Goal: Transaction & Acquisition: Obtain resource

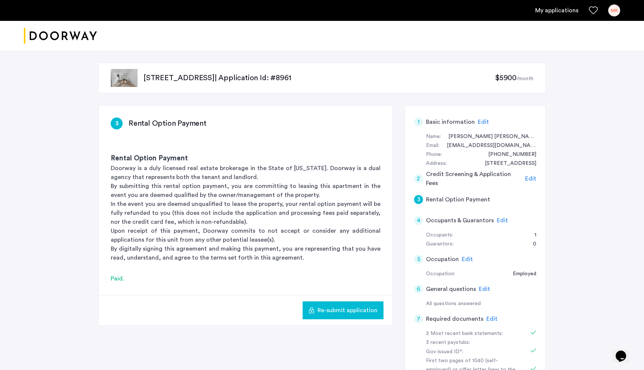
click at [78, 37] on img "Cazamio logo" at bounding box center [60, 36] width 73 height 28
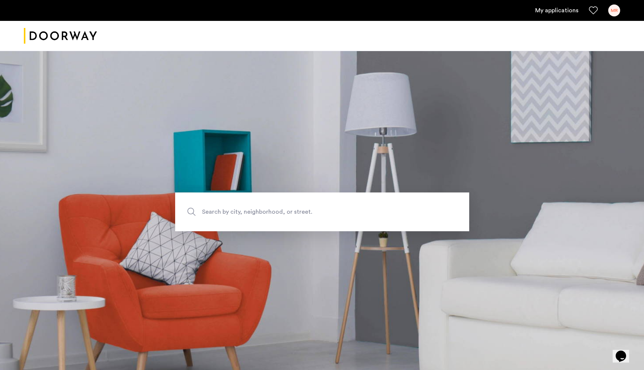
click at [554, 8] on link "My applications" at bounding box center [557, 10] width 43 height 9
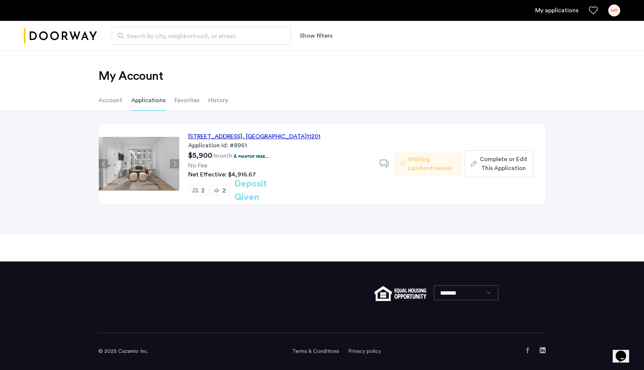
click at [106, 105] on li "Account" at bounding box center [110, 100] width 24 height 21
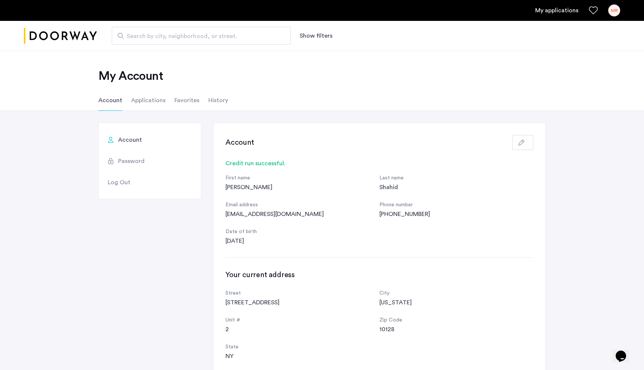
click at [69, 19] on div "My applications MR" at bounding box center [322, 10] width 644 height 21
click at [67, 35] on img "Cazamio logo" at bounding box center [60, 36] width 73 height 28
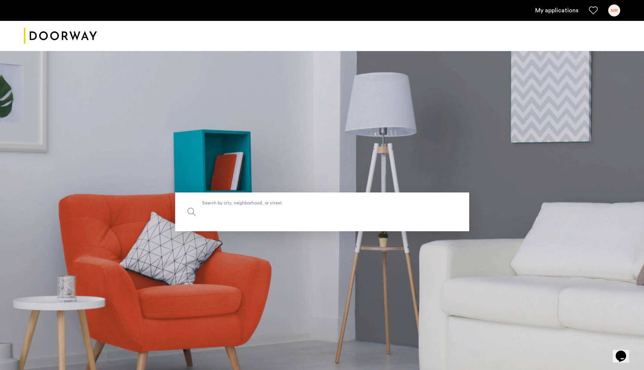
click at [219, 204] on label "Search by city, neighborhood, or street." at bounding box center [322, 211] width 294 height 39
click at [219, 204] on input "Search by city, neighborhood, or street." at bounding box center [322, 211] width 294 height 39
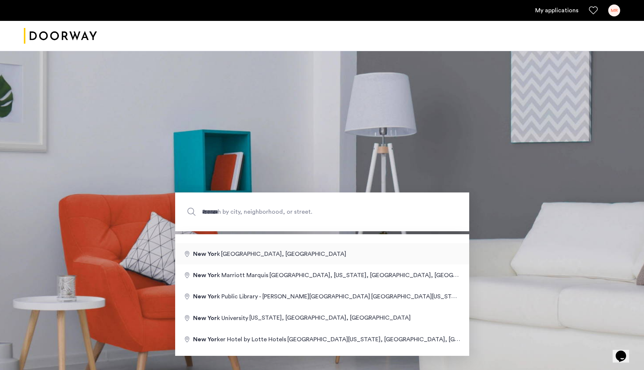
type input "**********"
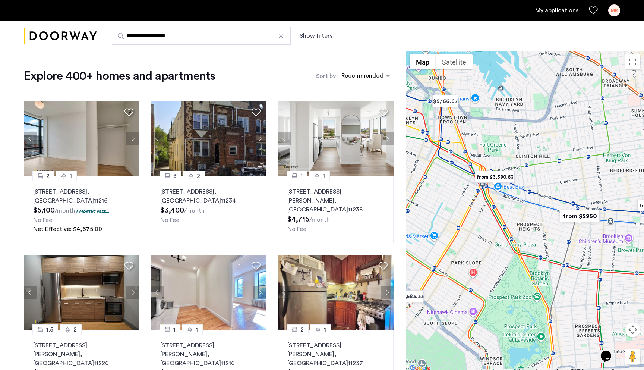
drag, startPoint x: 468, startPoint y: 215, endPoint x: 487, endPoint y: 220, distance: 19.6
click at [487, 220] on div at bounding box center [525, 212] width 238 height 322
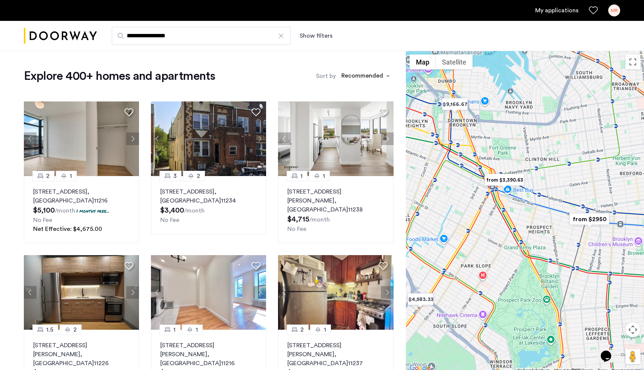
click at [595, 219] on img "from $2950" at bounding box center [590, 219] width 46 height 17
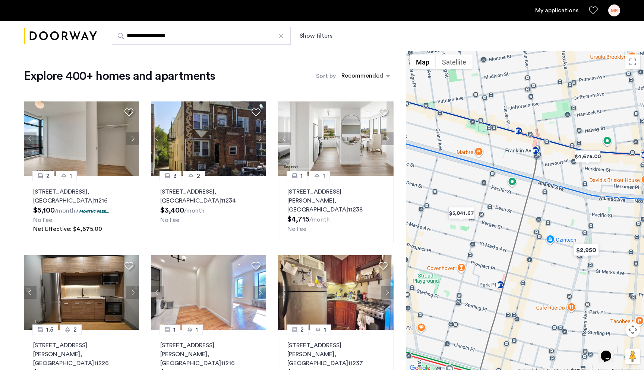
click at [530, 198] on div "To navigate, press the arrow keys." at bounding box center [525, 212] width 238 height 322
click at [591, 250] on img "$2,950" at bounding box center [587, 250] width 32 height 17
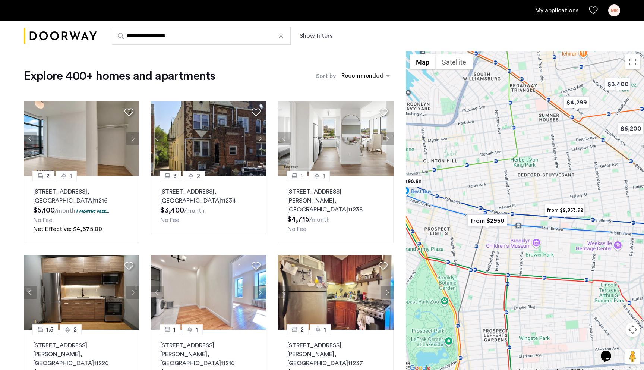
click at [467, 280] on div at bounding box center [525, 212] width 238 height 322
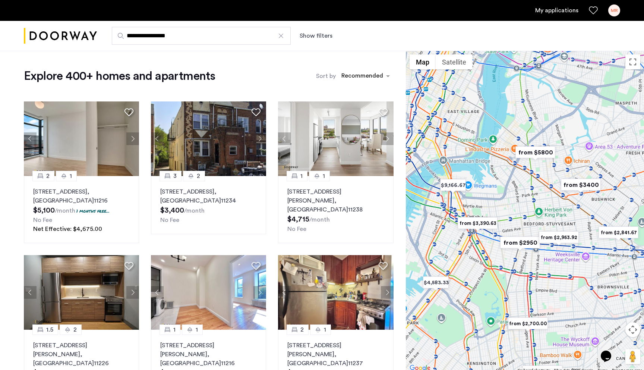
drag, startPoint x: 467, startPoint y: 280, endPoint x: 544, endPoint y: 292, distance: 78.5
click at [544, 293] on div at bounding box center [525, 212] width 238 height 322
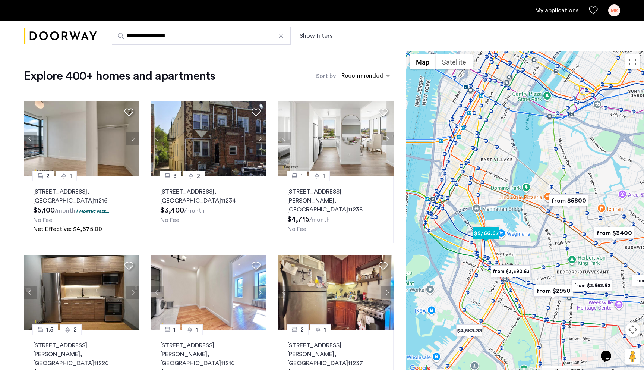
drag, startPoint x: 478, startPoint y: 197, endPoint x: 489, endPoint y: 270, distance: 73.4
click at [489, 242] on img "$9,166.67" at bounding box center [487, 233] width 32 height 17
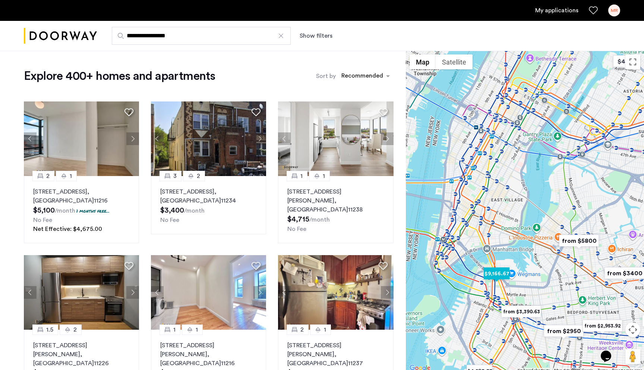
click at [491, 273] on img "$9,166.67" at bounding box center [497, 273] width 32 height 17
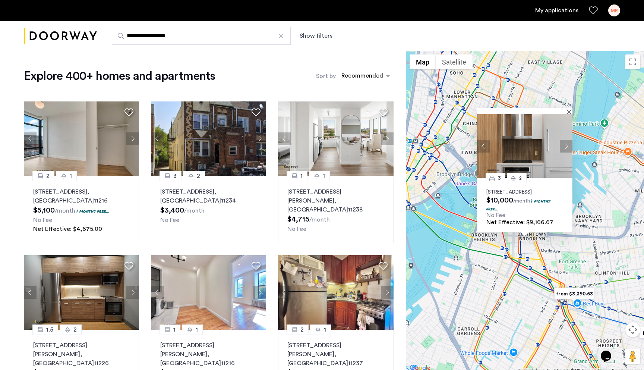
click at [526, 263] on div "3 [GEOGRAPHIC_DATA][STREET_ADDRESS] $10,000 /month 1 months free... No Fee Net …" at bounding box center [525, 212] width 238 height 322
click at [528, 189] on p "[STREET_ADDRESS]" at bounding box center [525, 192] width 77 height 6
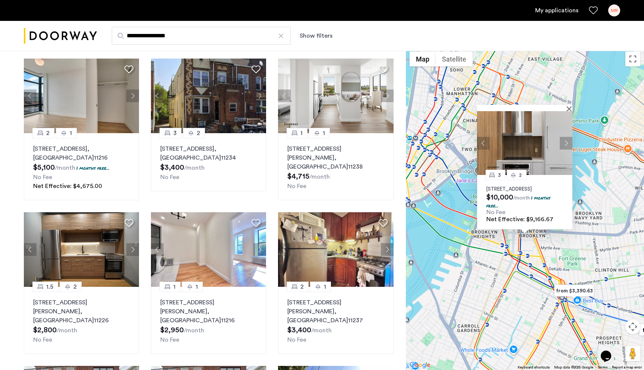
scroll to position [46, 0]
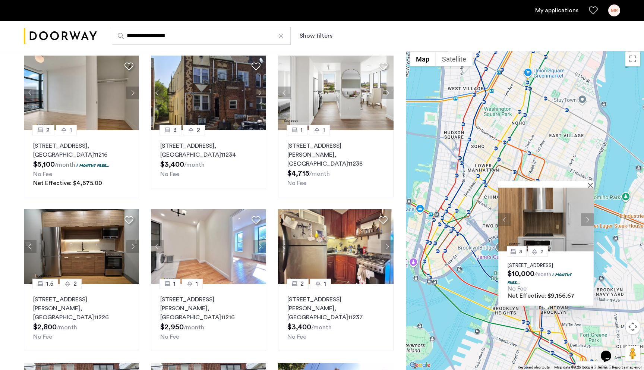
drag, startPoint x: 424, startPoint y: 160, endPoint x: 446, endPoint y: 240, distance: 82.6
click at [446, 240] on div "3 [GEOGRAPHIC_DATA][STREET_ADDRESS] $10,000 /month 1 months free... No Fee Net …" at bounding box center [525, 209] width 238 height 322
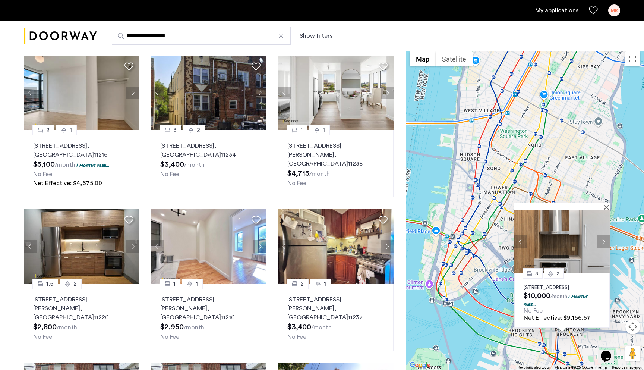
click at [469, 233] on div "3 [GEOGRAPHIC_DATA][STREET_ADDRESS] $10,000 /month 1 months free... No Fee Net …" at bounding box center [525, 209] width 238 height 322
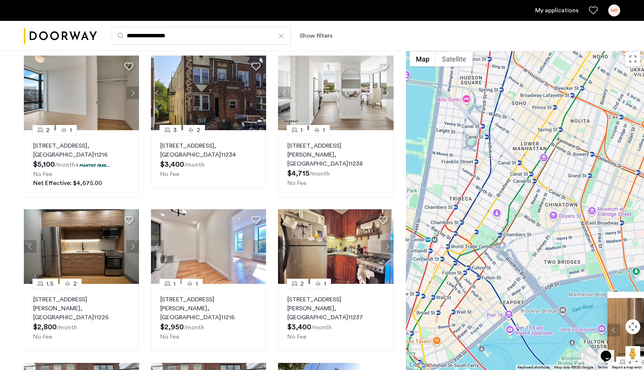
click at [496, 184] on div "3 [GEOGRAPHIC_DATA][STREET_ADDRESS] $10,000 /month 1 months free... No Fee Net …" at bounding box center [525, 209] width 238 height 322
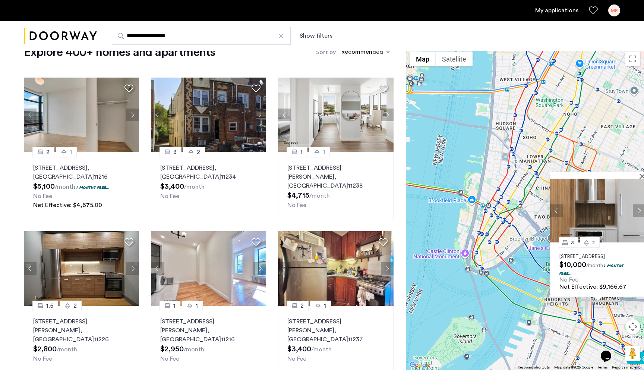
scroll to position [0, 0]
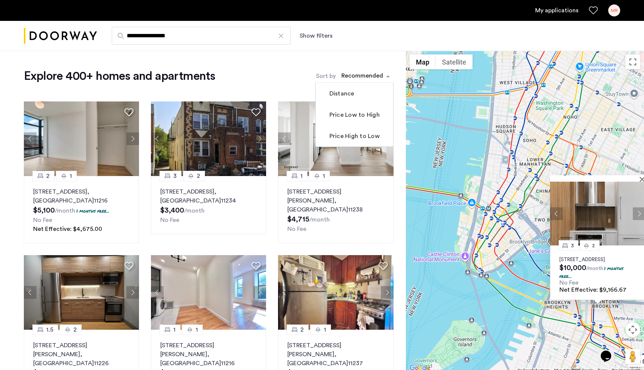
click at [359, 79] on div "sort-apartment" at bounding box center [362, 77] width 44 height 10
click at [359, 116] on label "Price Low to High" at bounding box center [354, 114] width 52 height 9
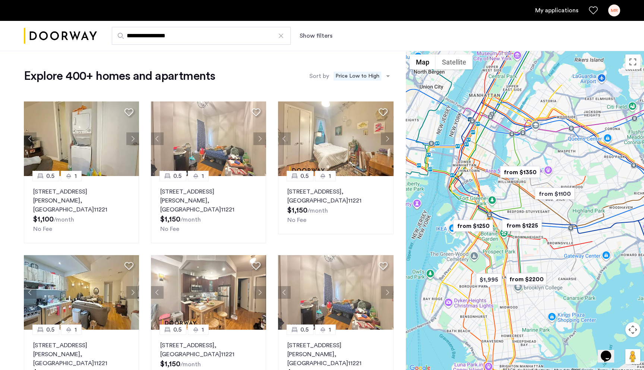
drag, startPoint x: 474, startPoint y: 142, endPoint x: 463, endPoint y: 173, distance: 33.6
click at [463, 173] on div at bounding box center [525, 212] width 238 height 322
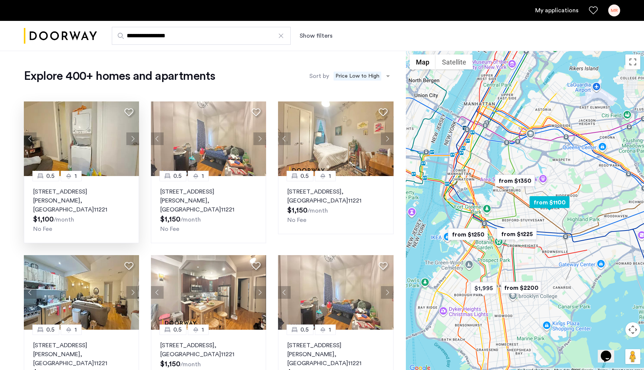
click at [56, 217] on sub "/month" at bounding box center [64, 220] width 21 height 6
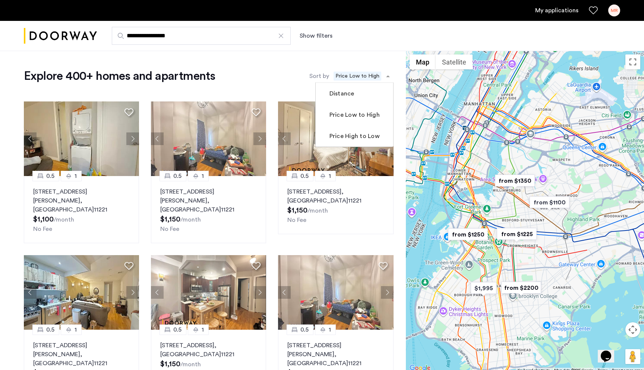
click at [372, 78] on span "Price Low to High" at bounding box center [358, 76] width 48 height 9
click at [356, 134] on label "Price High to Low" at bounding box center [354, 136] width 52 height 9
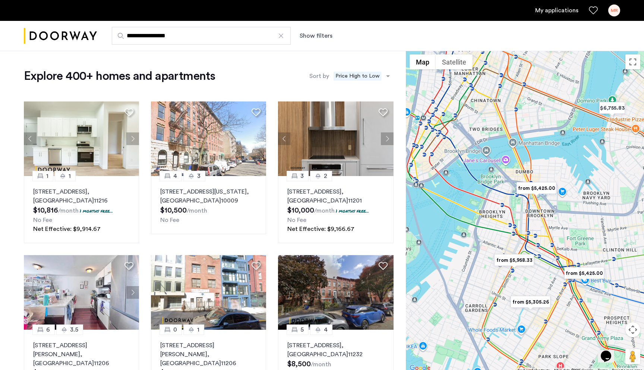
drag, startPoint x: 458, startPoint y: 252, endPoint x: 520, endPoint y: 276, distance: 66.1
click at [521, 276] on div at bounding box center [525, 212] width 238 height 322
drag, startPoint x: 522, startPoint y: 296, endPoint x: 522, endPoint y: 278, distance: 17.5
click at [522, 293] on img "from $5,305.26" at bounding box center [531, 301] width 46 height 17
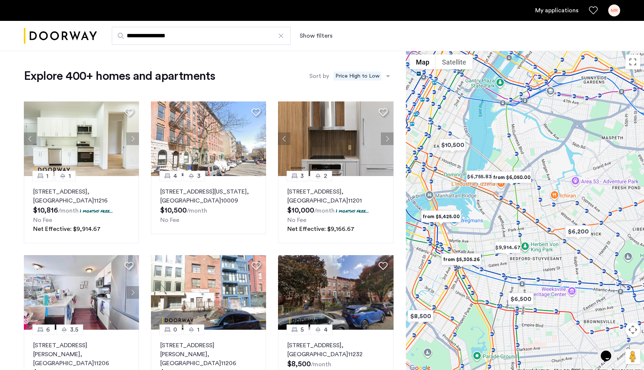
drag, startPoint x: 556, startPoint y: 272, endPoint x: 467, endPoint y: 270, distance: 89.5
click at [467, 270] on div at bounding box center [525, 212] width 238 height 322
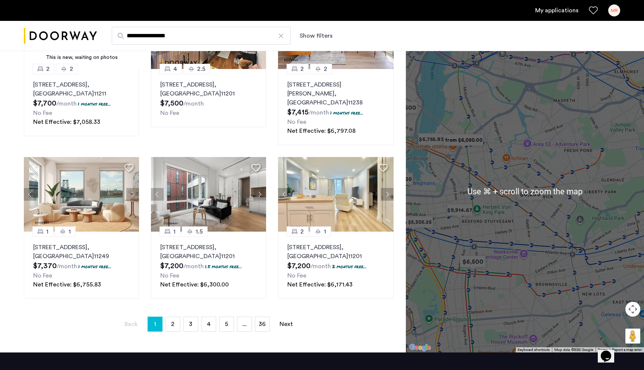
scroll to position [488, 0]
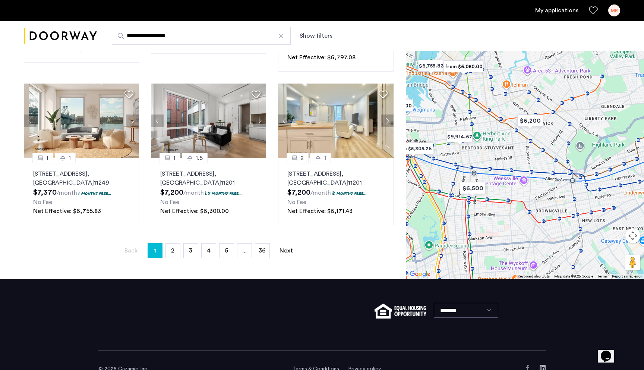
click at [171, 279] on div "*******" at bounding box center [322, 315] width 448 height 72
click at [196, 244] on link "page 3" at bounding box center [191, 251] width 14 height 14
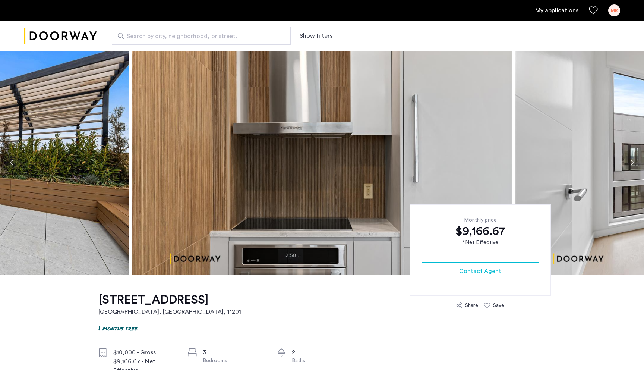
click at [219, 189] on img at bounding box center [322, 163] width 380 height 224
click at [503, 35] on div "Search by city, neighborhood, or street. Show filters" at bounding box center [359, 36] width 524 height 18
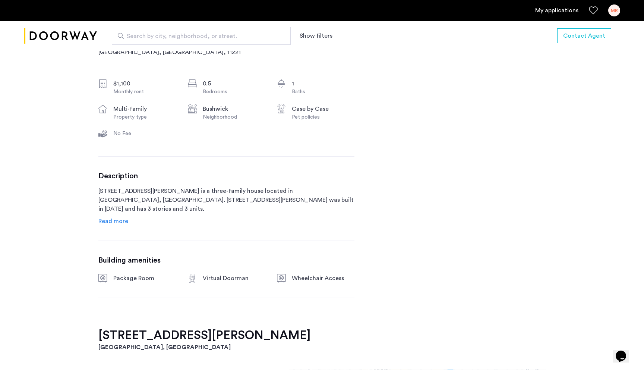
scroll to position [265, 0]
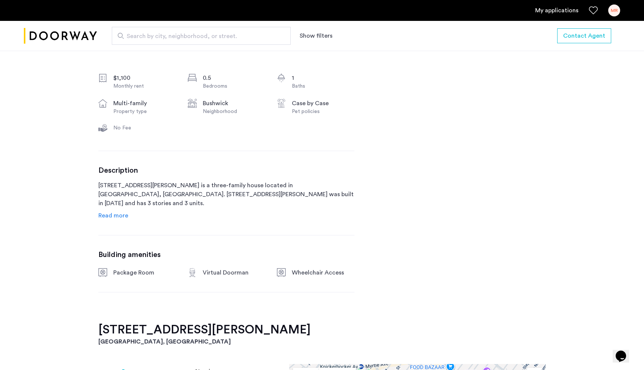
click at [105, 214] on span "Read more" at bounding box center [113, 216] width 30 height 6
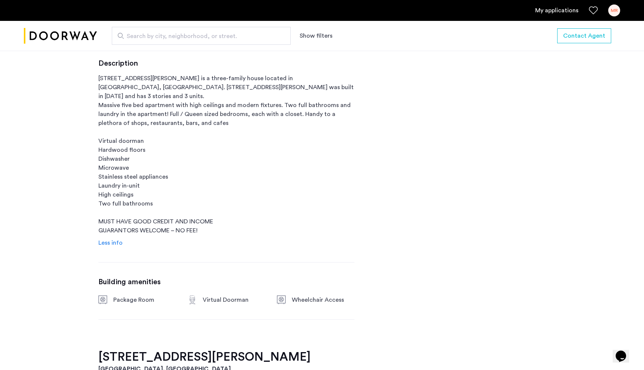
scroll to position [375, 0]
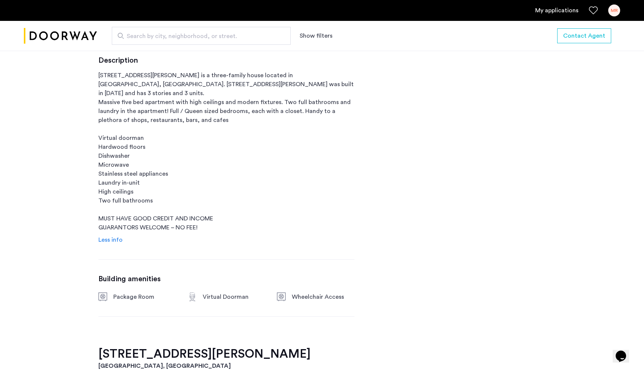
click at [244, 234] on div "Description 1120 Hancock Street is a three-family house located in Brooklyn, NY…" at bounding box center [226, 150] width 256 height 188
